Goal: Transaction & Acquisition: Book appointment/travel/reservation

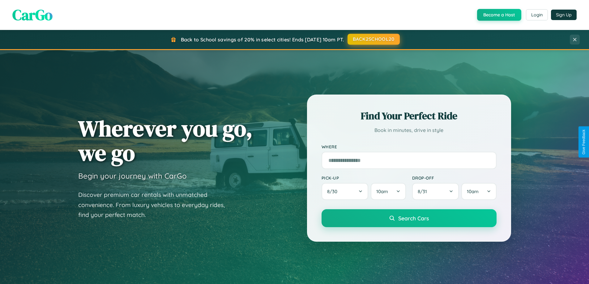
click at [373, 39] on button "BACK2SCHOOL20" at bounding box center [374, 39] width 52 height 11
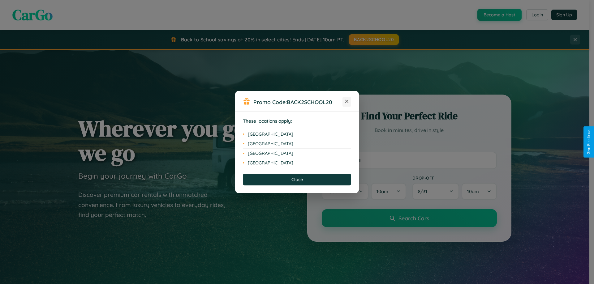
click at [347, 102] on icon at bounding box center [346, 101] width 3 height 3
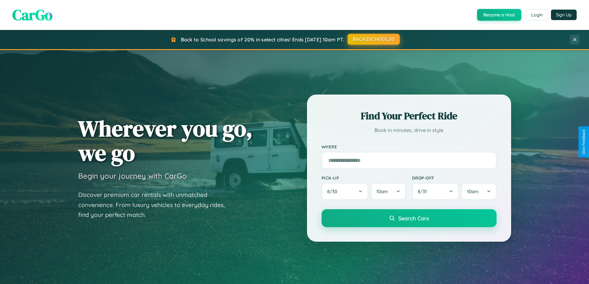
click at [373, 39] on button "BACK2SCHOOL20" at bounding box center [374, 39] width 52 height 11
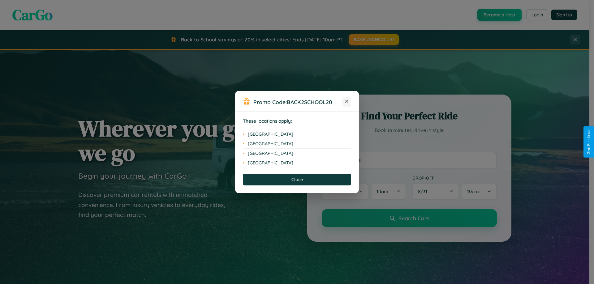
click at [347, 102] on icon at bounding box center [346, 101] width 3 height 3
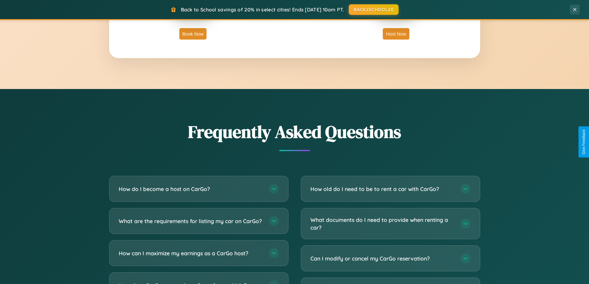
scroll to position [1191, 0]
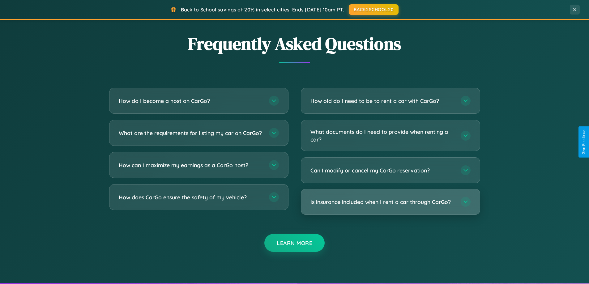
click at [390, 203] on h3 "Is insurance included when I rent a car through CarGo?" at bounding box center [383, 202] width 144 height 8
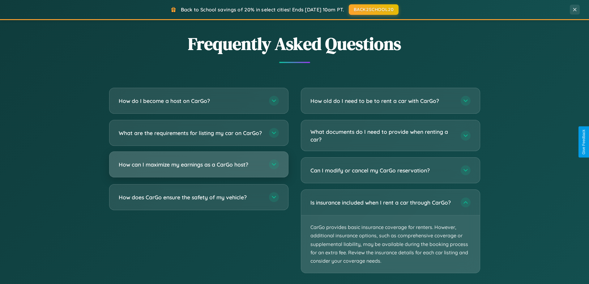
click at [199, 169] on h3 "How can I maximize my earnings as a CarGo host?" at bounding box center [191, 165] width 144 height 8
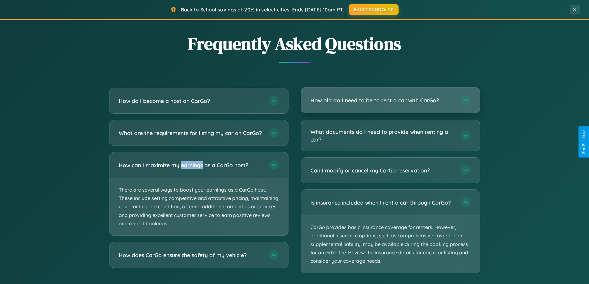
click at [390, 101] on h3 "How old do I need to be to rent a car with CarGo?" at bounding box center [383, 101] width 144 height 8
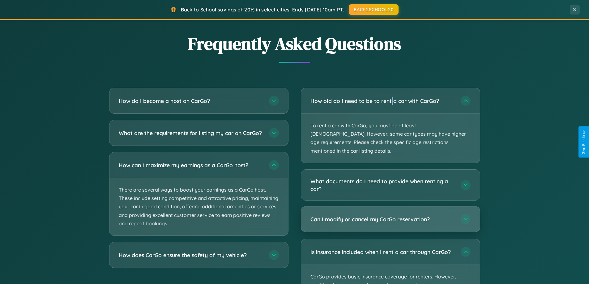
click at [390, 216] on h3 "Can I modify or cancel my CarGo reservation?" at bounding box center [383, 220] width 144 height 8
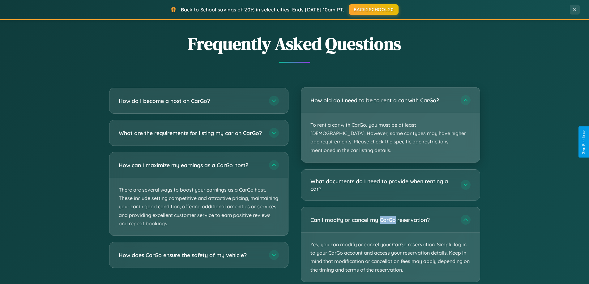
click at [390, 121] on p "To rent a car with CarGo, you must be at least [DEMOGRAPHIC_DATA]. However, som…" at bounding box center [390, 137] width 179 height 49
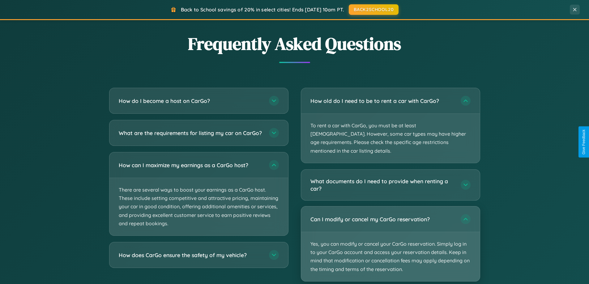
click at [390, 236] on p "Yes, you can modify or cancel your CarGo reservation. Simply log in to your Car…" at bounding box center [390, 256] width 179 height 49
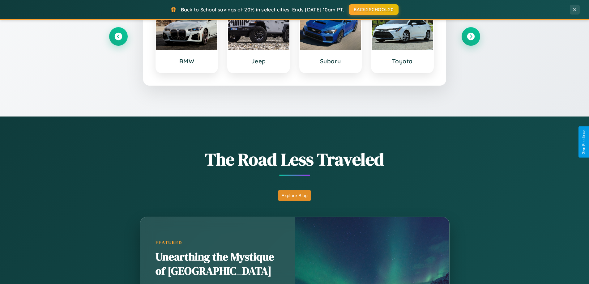
scroll to position [18, 0]
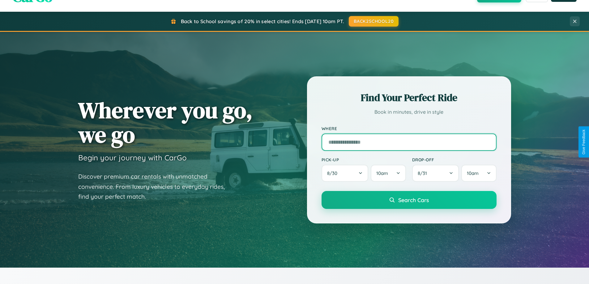
click at [409, 142] on input "text" at bounding box center [409, 142] width 175 height 17
type input "**********"
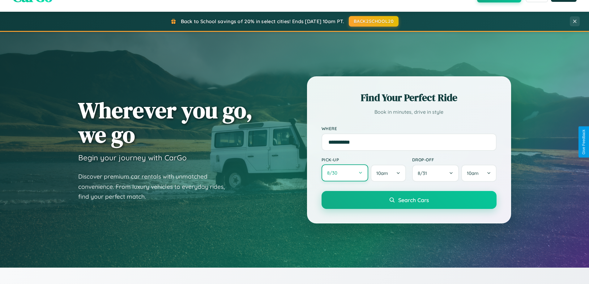
click at [345, 173] on button "8 / 30" at bounding box center [345, 173] width 47 height 17
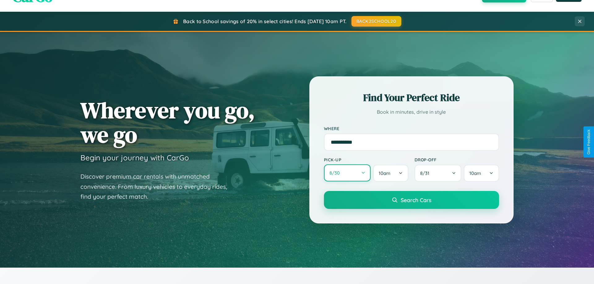
select select "*"
select select "****"
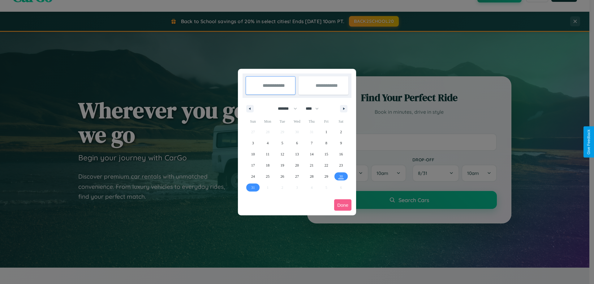
click at [285, 109] on select "******* ******** ***** ***** *** **** **** ****** ********* ******* ******** **…" at bounding box center [286, 109] width 26 height 10
select select "*"
drag, startPoint x: 315, startPoint y: 109, endPoint x: 297, endPoint y: 124, distance: 23.7
click at [315, 109] on select "**** **** **** **** **** **** **** **** **** **** **** **** **** **** **** ****…" at bounding box center [312, 109] width 19 height 10
select select "****"
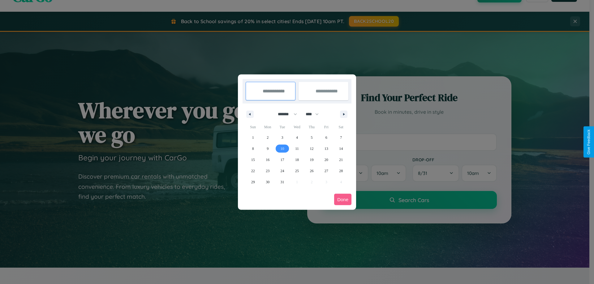
click at [282, 149] on span "10" at bounding box center [283, 148] width 4 height 11
type input "**********"
click at [341, 149] on span "14" at bounding box center [341, 148] width 4 height 11
type input "**********"
click at [343, 200] on button "Done" at bounding box center [342, 199] width 17 height 11
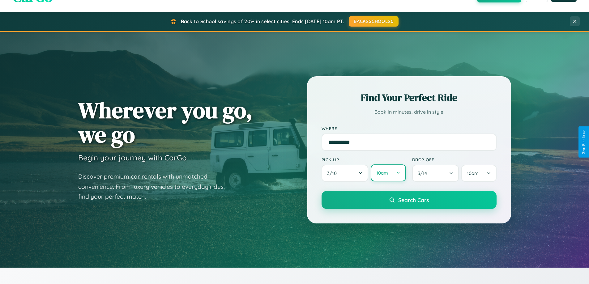
click at [388, 174] on button "10am" at bounding box center [388, 173] width 35 height 17
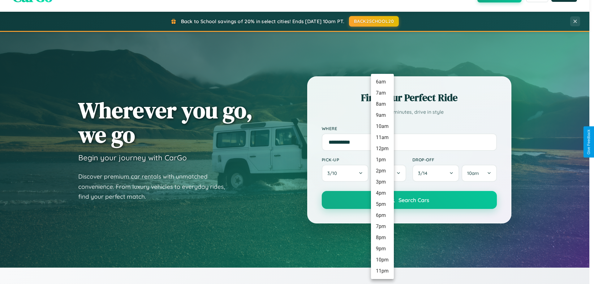
click at [382, 271] on li "11pm" at bounding box center [382, 271] width 23 height 11
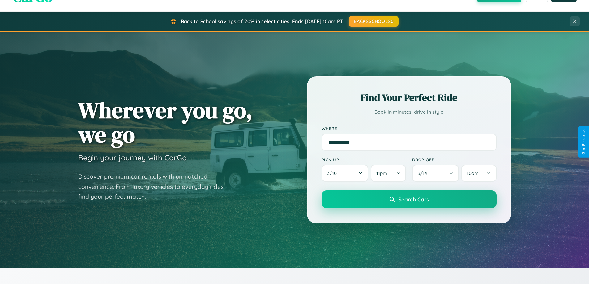
click at [409, 200] on span "Search Cars" at bounding box center [413, 199] width 31 height 7
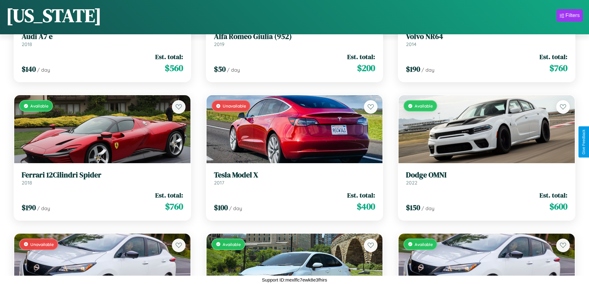
scroll to position [1195, 0]
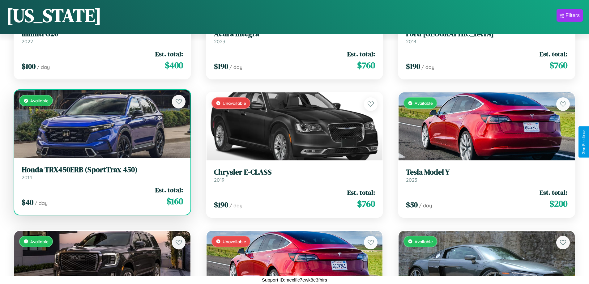
click at [101, 174] on h3 "Honda TRX450ERB (SportTrax 450)" at bounding box center [103, 170] width 162 height 9
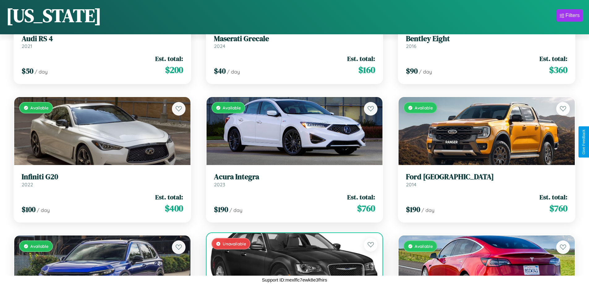
scroll to position [1057, 0]
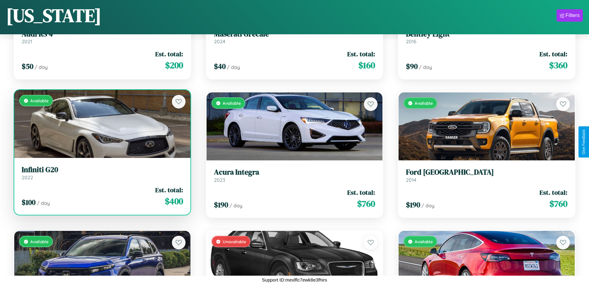
click at [101, 173] on h3 "Infiniti G20" at bounding box center [103, 170] width 162 height 9
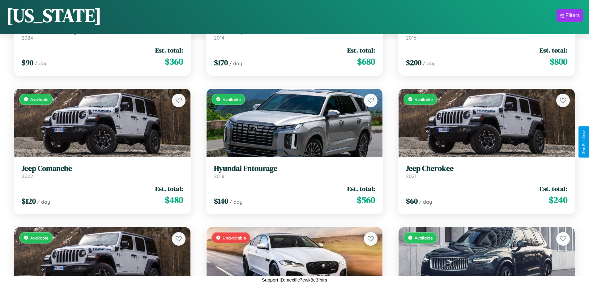
scroll to position [5352, 0]
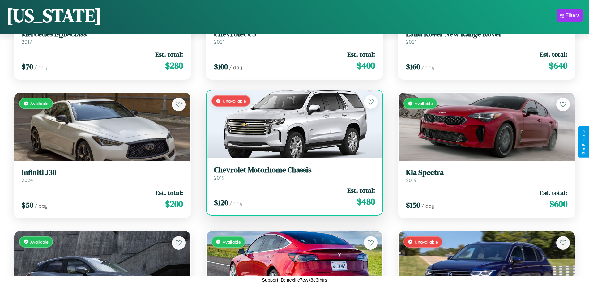
click at [292, 173] on h3 "Chevrolet Motorhome Chassis" at bounding box center [295, 170] width 162 height 9
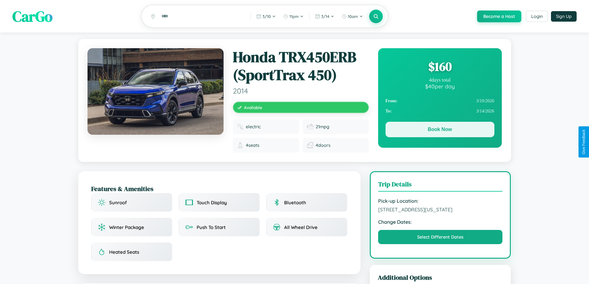
click at [440, 131] on button "Book Now" at bounding box center [440, 129] width 109 height 15
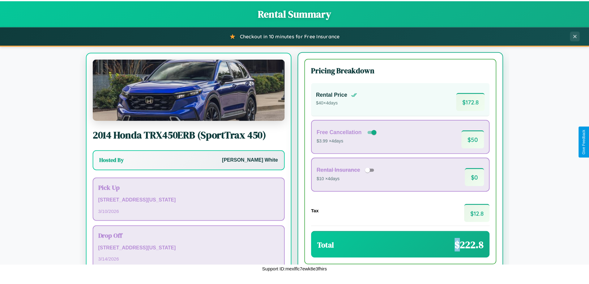
scroll to position [29, 0]
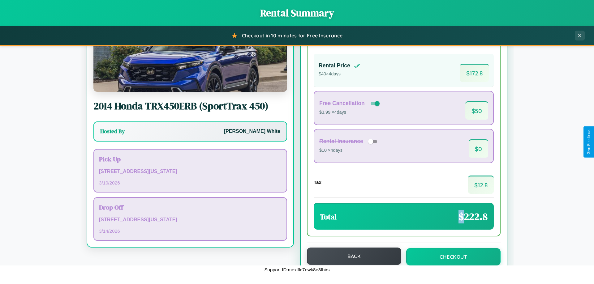
click at [351, 256] on button "Back" at bounding box center [354, 256] width 94 height 17
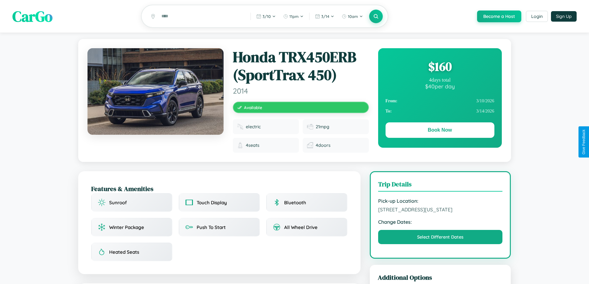
click at [440, 67] on div "$ 160" at bounding box center [440, 66] width 109 height 17
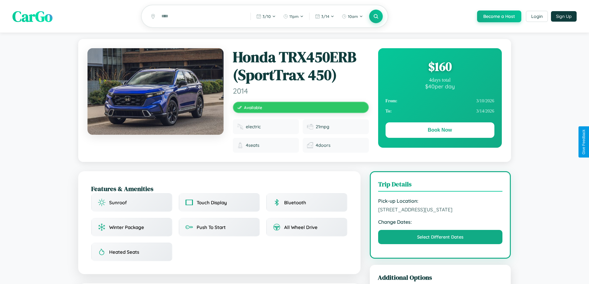
click at [440, 67] on div "$ 160" at bounding box center [440, 66] width 109 height 17
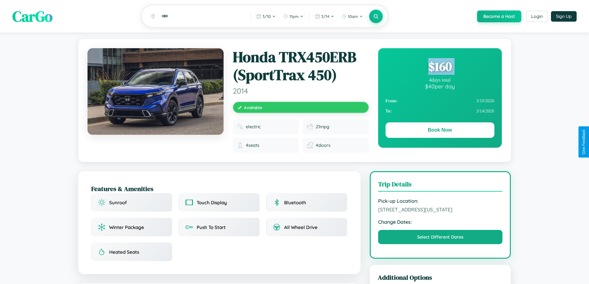
click at [440, 67] on div "$ 160" at bounding box center [440, 66] width 109 height 17
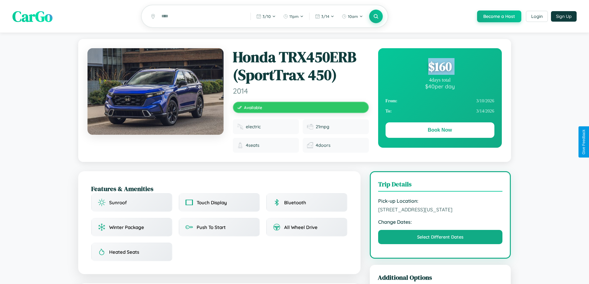
click at [440, 67] on div "$ 160" at bounding box center [440, 66] width 109 height 17
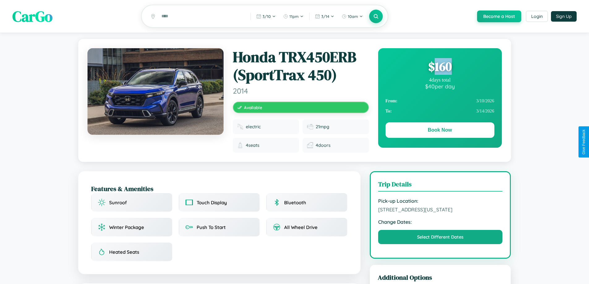
click at [440, 67] on div "$ 160" at bounding box center [440, 66] width 109 height 17
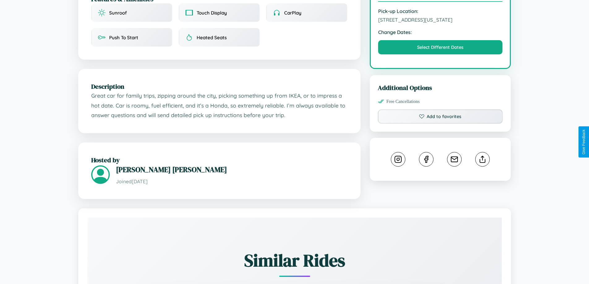
scroll to position [229, 0]
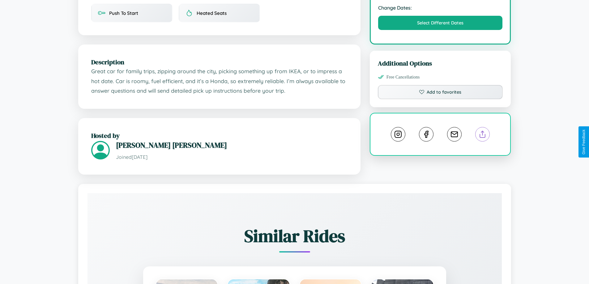
click at [483, 136] on line at bounding box center [483, 133] width 0 height 4
